Goal: Task Accomplishment & Management: Use online tool/utility

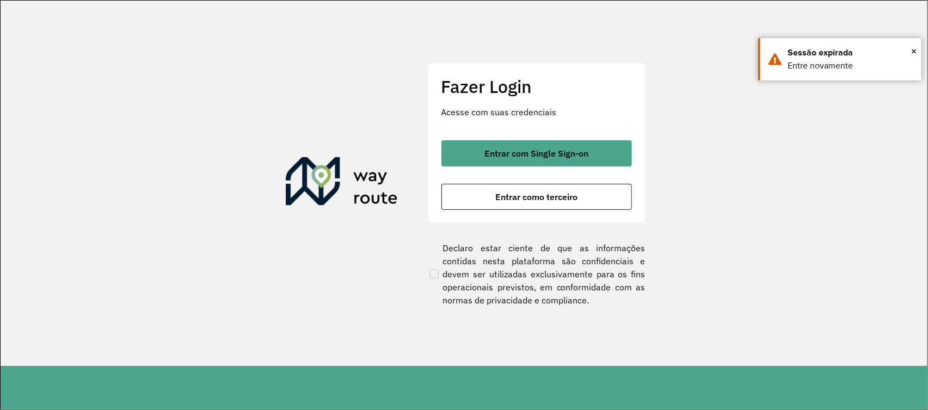
click at [470, 161] on button "Entrar com Single Sign-on" at bounding box center [536, 153] width 191 height 26
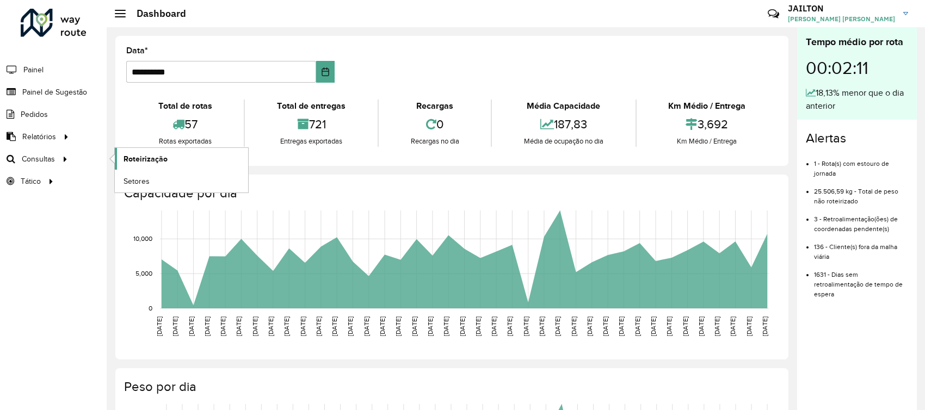
click at [160, 165] on link "Roteirização" at bounding box center [181, 159] width 133 height 22
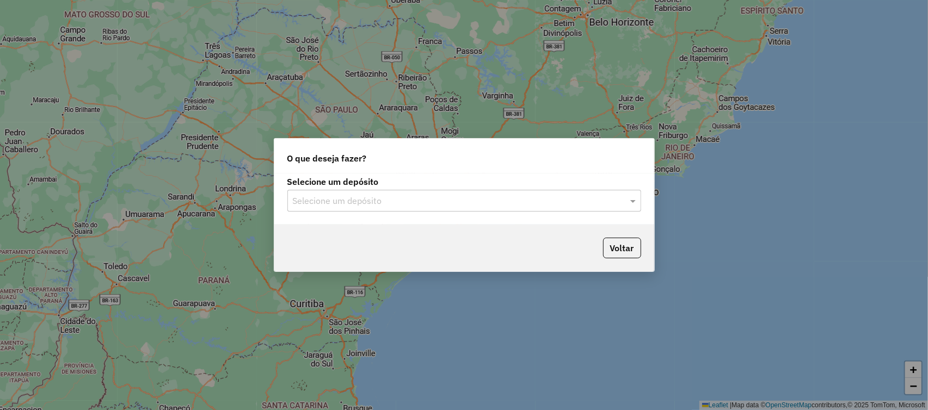
click at [438, 206] on input "text" at bounding box center [453, 201] width 321 height 13
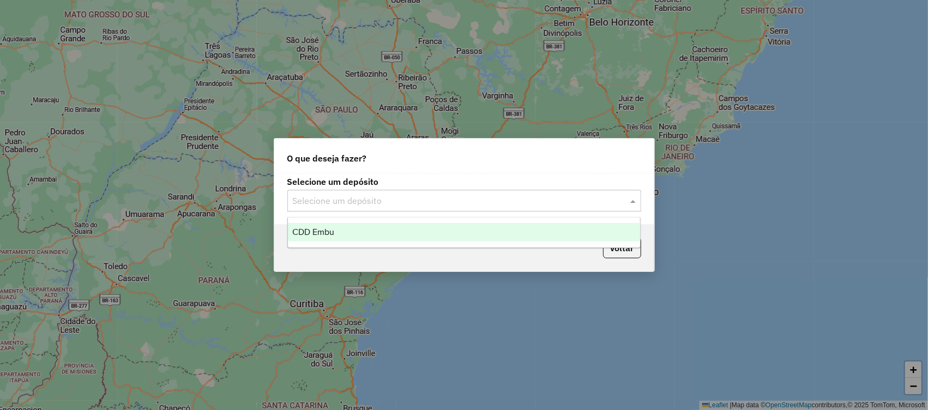
click at [403, 226] on div "CDD Embu" at bounding box center [464, 232] width 352 height 19
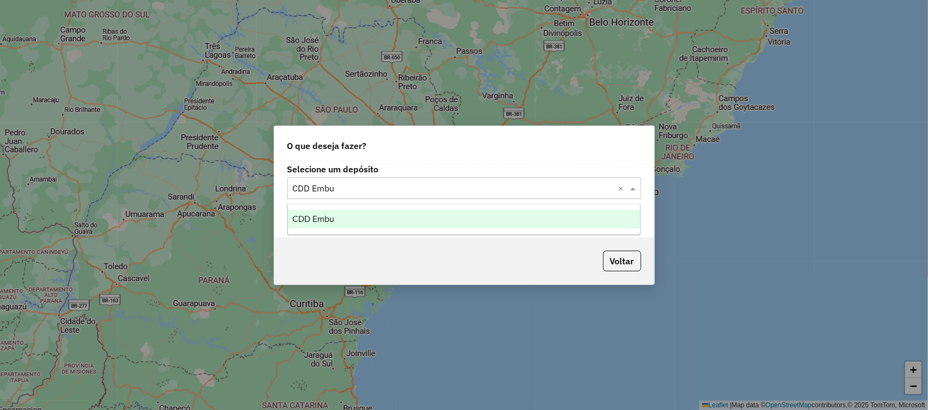
click at [375, 196] on div "Selecione um depósito × CDD Embu ×" at bounding box center [464, 188] width 354 height 22
drag, startPoint x: 399, startPoint y: 224, endPoint x: 407, endPoint y: 224, distance: 8.2
click at [398, 223] on div "CDD Embu" at bounding box center [464, 219] width 352 height 19
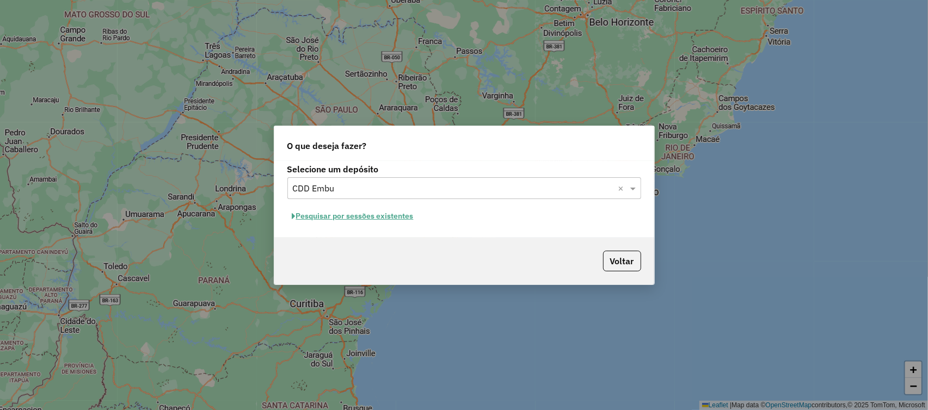
click at [401, 223] on button "Pesquisar por sessões existentes" at bounding box center [352, 216] width 131 height 17
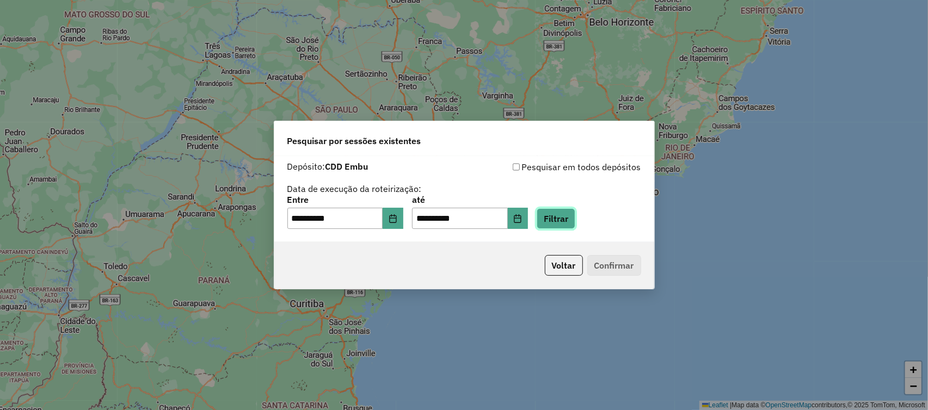
click at [571, 214] on button "Filtrar" at bounding box center [556, 218] width 39 height 21
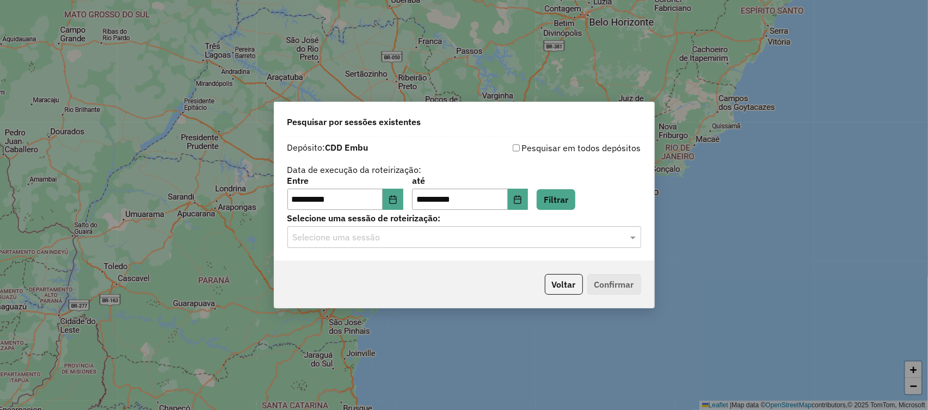
click at [468, 227] on div "Selecione uma sessão" at bounding box center [464, 237] width 354 height 22
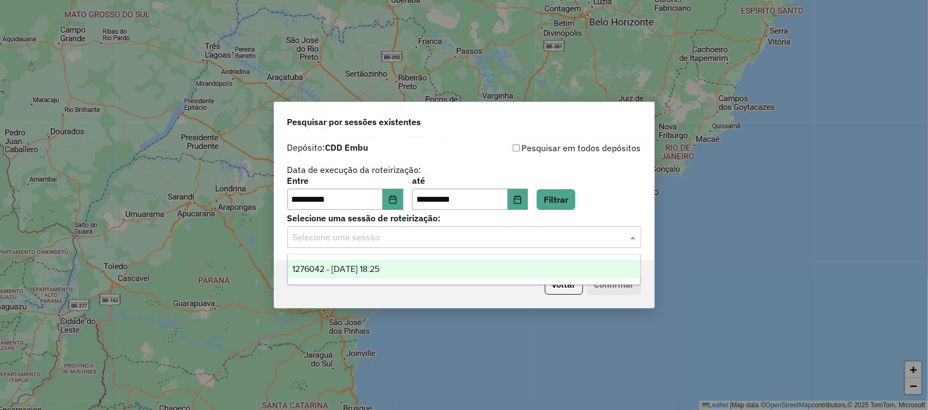
drag, startPoint x: 426, startPoint y: 265, endPoint x: 501, endPoint y: 269, distance: 75.8
click at [426, 264] on div "1276042 - 15/09/2025 18:25" at bounding box center [464, 269] width 352 height 19
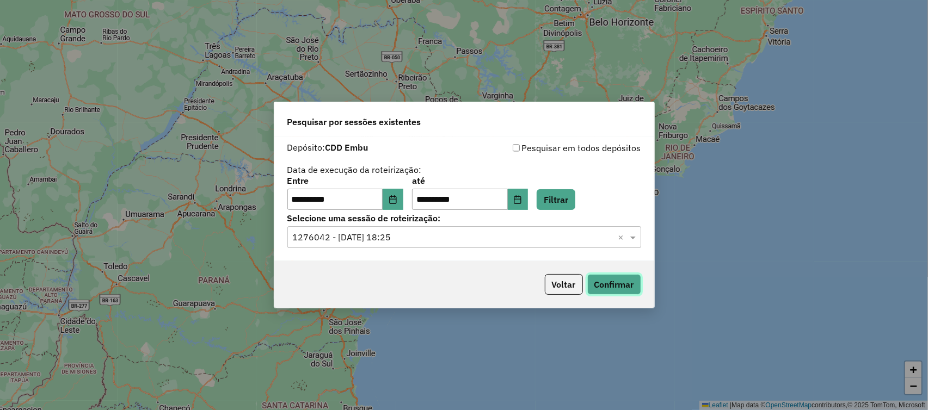
click at [599, 282] on button "Confirmar" at bounding box center [614, 284] width 54 height 21
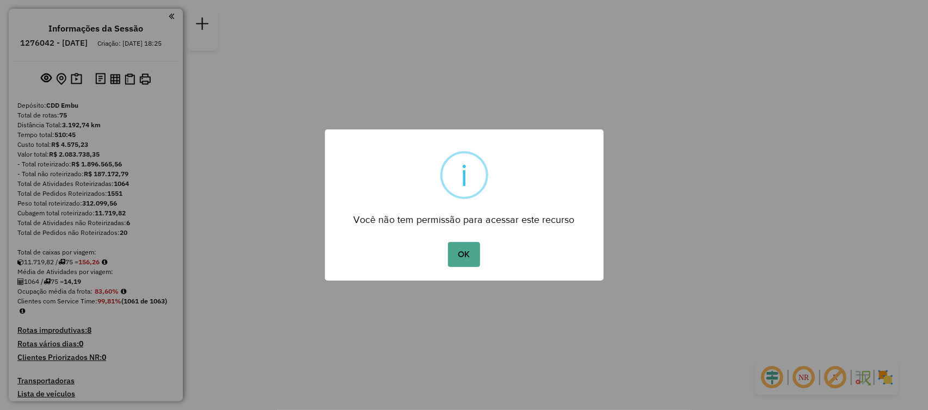
click at [450, 253] on button "OK" at bounding box center [464, 254] width 32 height 25
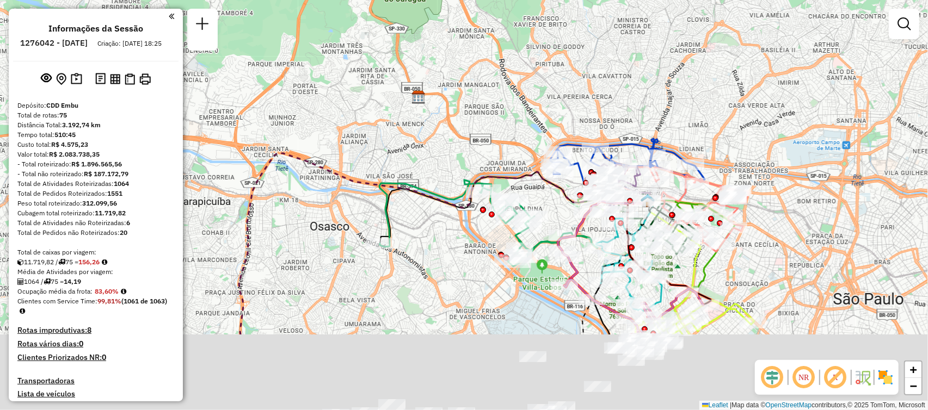
drag, startPoint x: 710, startPoint y: 142, endPoint x: 686, endPoint y: 97, distance: 50.7
click at [665, 62] on div "Janela de atendimento Grade de atendimento Capacidade Transportadoras Veículos …" at bounding box center [464, 205] width 928 height 410
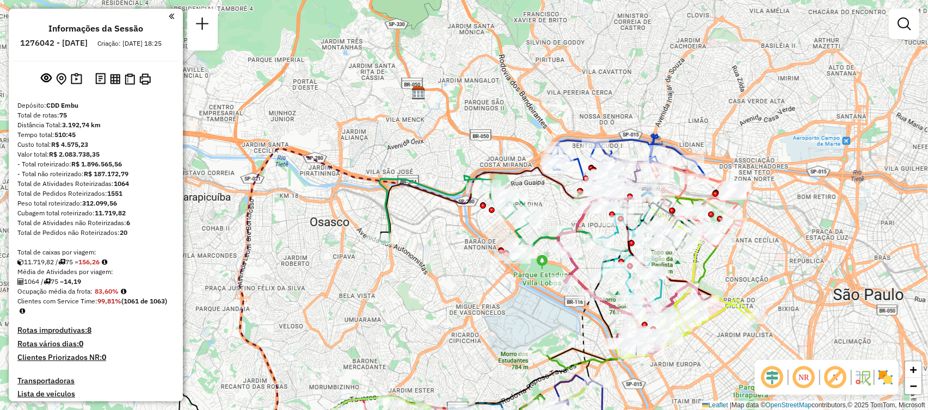
click at [885, 378] on img at bounding box center [885, 377] width 17 height 17
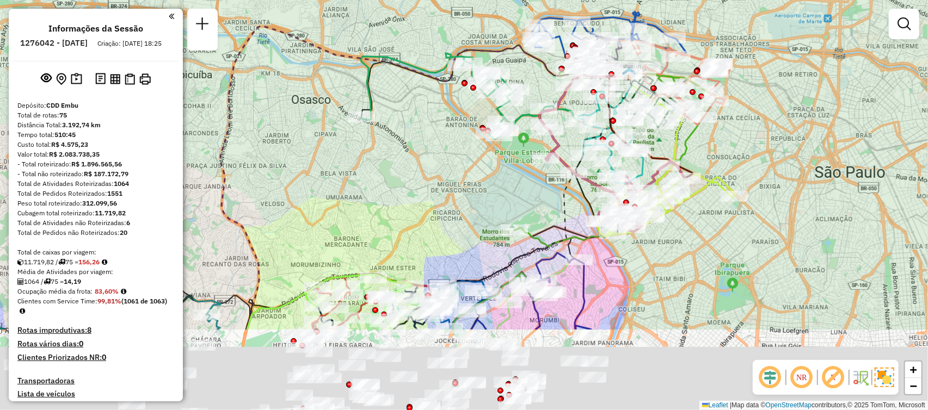
drag, startPoint x: 720, startPoint y: 98, endPoint x: 720, endPoint y: 83, distance: 14.7
click at [717, 78] on div at bounding box center [715, 72] width 27 height 11
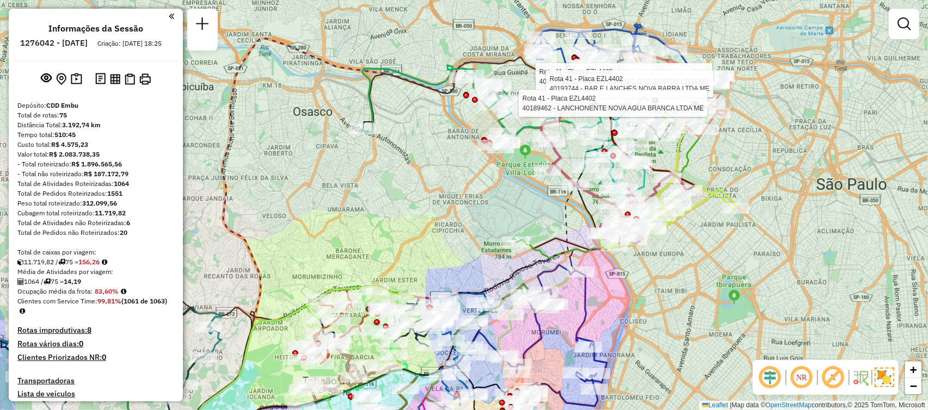
drag, startPoint x: 865, startPoint y: 139, endPoint x: 861, endPoint y: 135, distance: 6.2
click at [863, 137] on div "Rota 41 - Placa EZL4402 40131615 - LANCHES QUIRINO DOS SANTOS LTDA ME Rota 41 -…" at bounding box center [464, 205] width 928 height 410
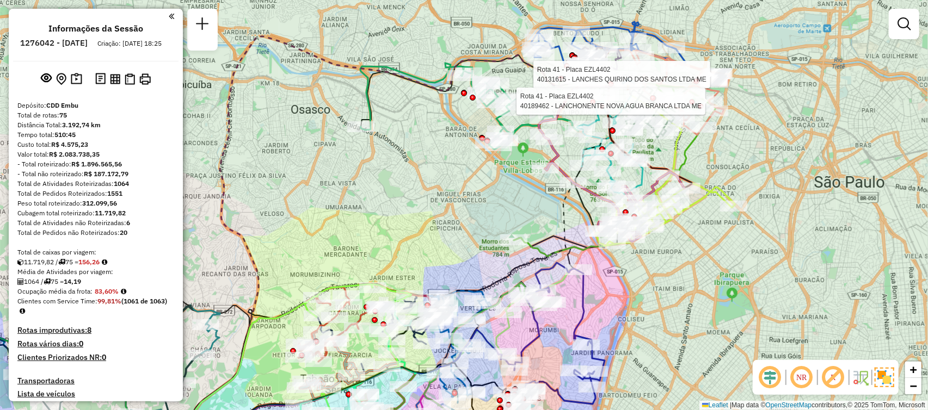
click at [751, 128] on div "Rota 41 - Placa EZL4402 40131615 - LANCHES QUIRINO DOS SANTOS LTDA ME Rota 41 -…" at bounding box center [464, 205] width 928 height 410
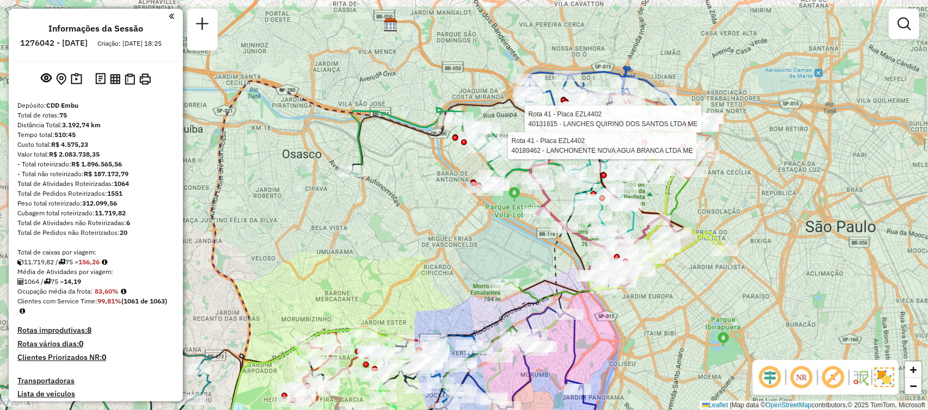
drag, startPoint x: 754, startPoint y: 144, endPoint x: 740, endPoint y: 186, distance: 43.7
click at [740, 190] on div "Rota 41 - Placa EZL4402 40131615 - LANCHES QUIRINO DOS SANTOS LTDA ME Rota 41 -…" at bounding box center [464, 205] width 928 height 410
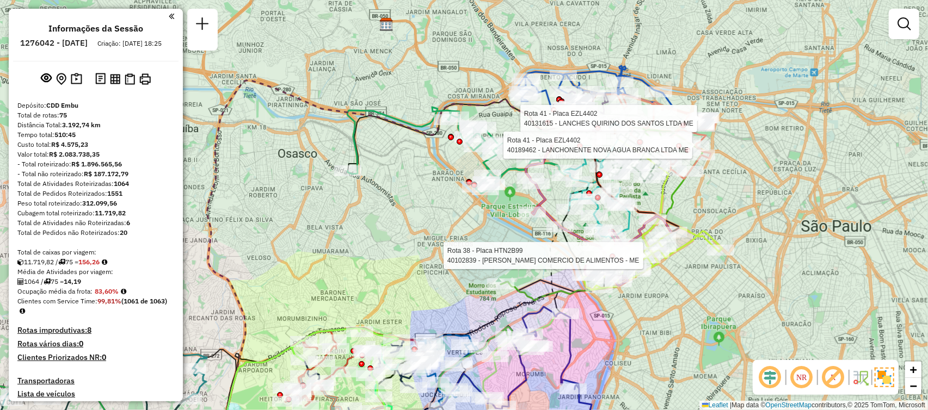
click at [615, 255] on div at bounding box center [613, 257] width 6 height 6
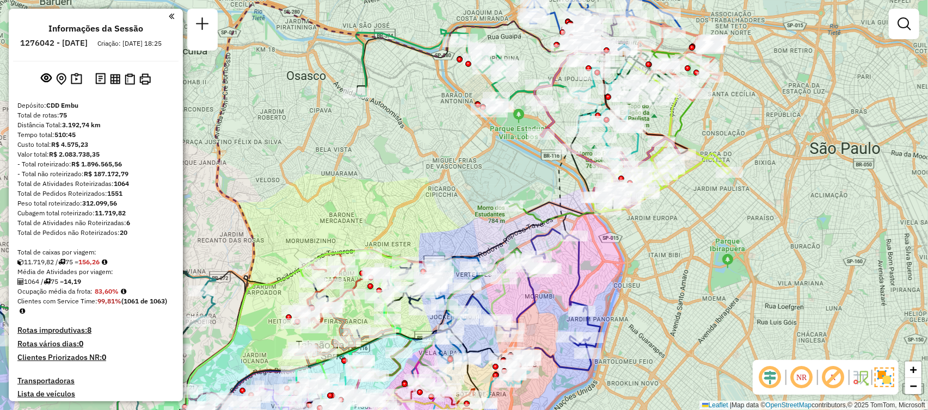
click at [579, 390] on div "Janela de atendimento Grade de atendimento Capacidade Transportadoras Veículos …" at bounding box center [464, 205] width 928 height 410
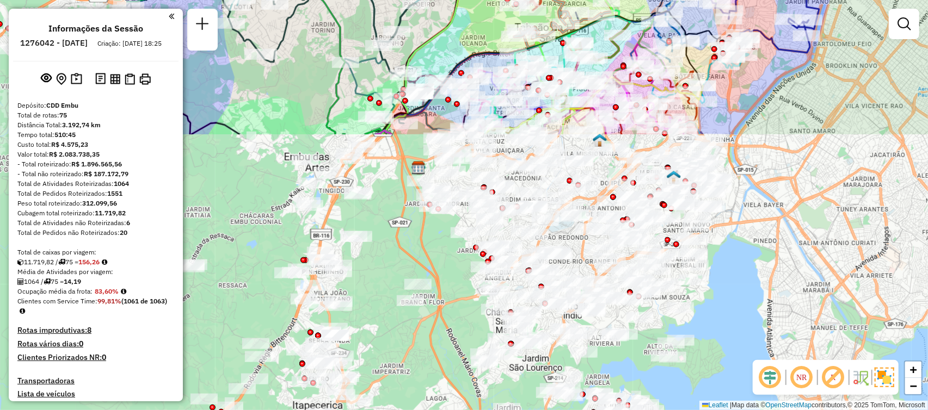
drag, startPoint x: 570, startPoint y: 353, endPoint x: 793, endPoint y: 45, distance: 380.2
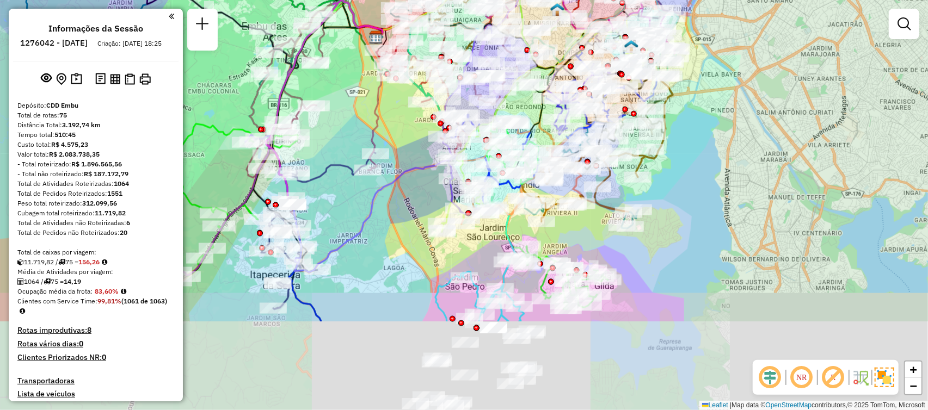
drag, startPoint x: 750, startPoint y: 325, endPoint x: 716, endPoint y: 207, distance: 122.8
click at [716, 207] on div "Rota 68 - Placa EQK9F96 97033472 - REAL BAR E RESTAURAN Rota 68 - Placa EQK9F96…" at bounding box center [464, 205] width 928 height 410
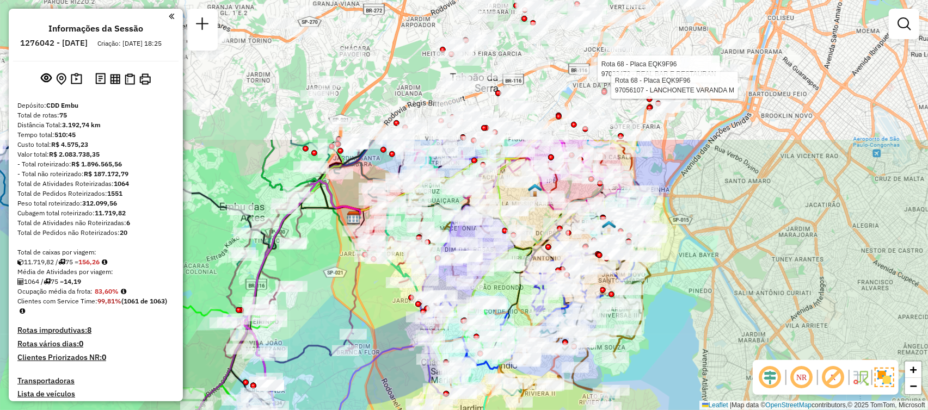
drag, startPoint x: 734, startPoint y: 342, endPoint x: 717, endPoint y: 247, distance: 96.1
click at [725, 319] on div "Rota 68 - Placa EQK9F96 97033472 - REAL BAR E RESTAURAN Rota 68 - Placa EQK9F96…" at bounding box center [464, 205] width 928 height 410
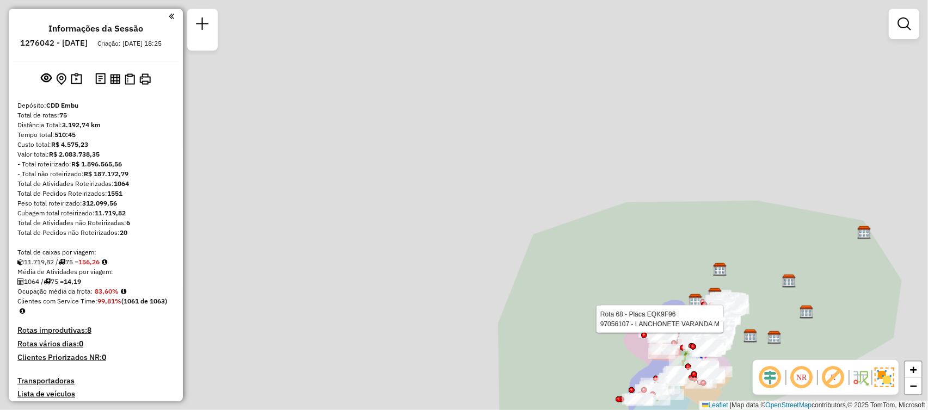
drag, startPoint x: 634, startPoint y: 168, endPoint x: 782, endPoint y: 244, distance: 167.0
click at [625, 241] on div "Rota 68 - Placa EQK9F96 97033472 - REAL BAR E RESTAURAN Rota 68 - Placa EQK9F96…" at bounding box center [464, 205] width 928 height 410
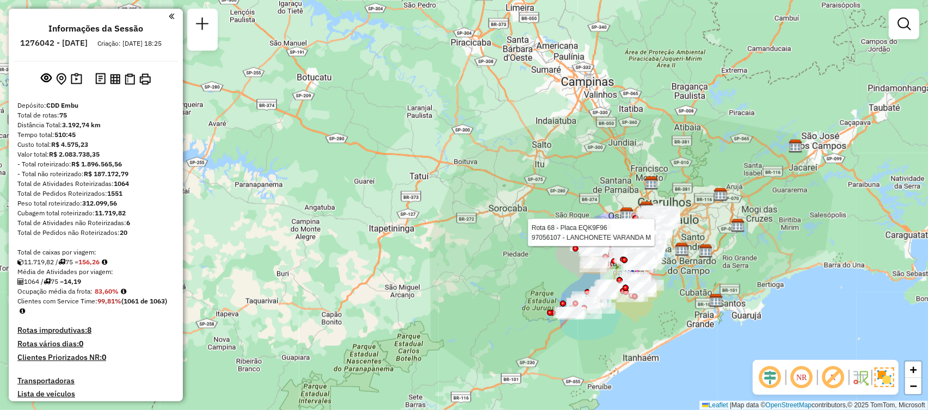
drag, startPoint x: 773, startPoint y: 247, endPoint x: 717, endPoint y: 181, distance: 86.5
click at [724, 168] on div "Rota 68 - Placa EQK9F96 97033472 - REAL BAR E RESTAURAN Rota 68 - Placa EQK9F96…" at bounding box center [464, 205] width 928 height 410
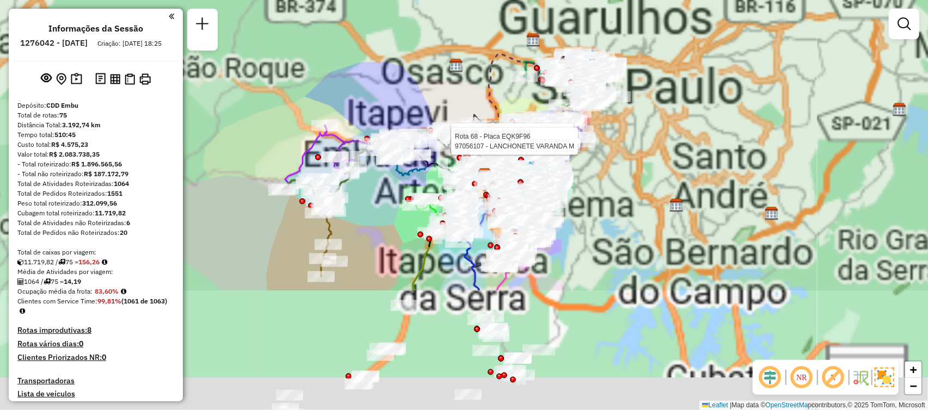
click at [673, 122] on div "Rota 68 - Placa EQK9F96 97033472 - REAL BAR E RESTAURAN Rota 68 - Placa EQK9F96…" at bounding box center [464, 205] width 928 height 410
